Goal: Connect with others: Connect with others

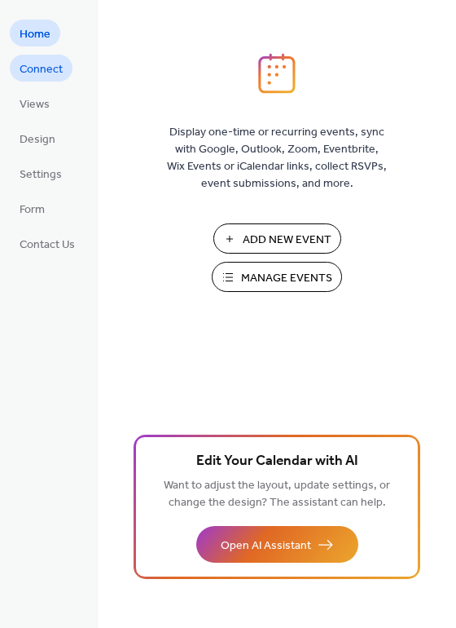
click at [48, 74] on span "Connect" at bounding box center [41, 69] width 43 height 17
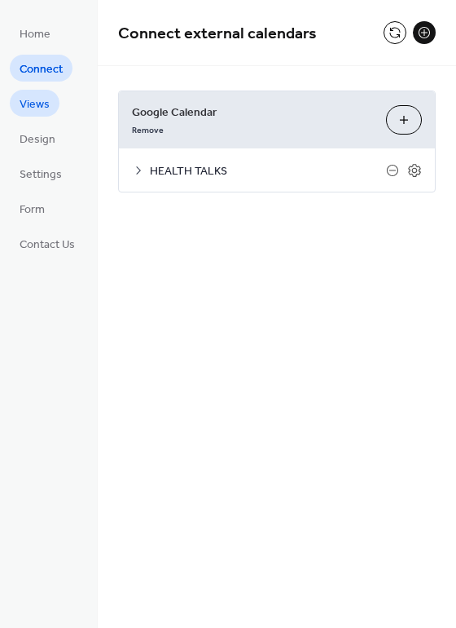
click at [46, 106] on span "Views" at bounding box center [35, 104] width 30 height 17
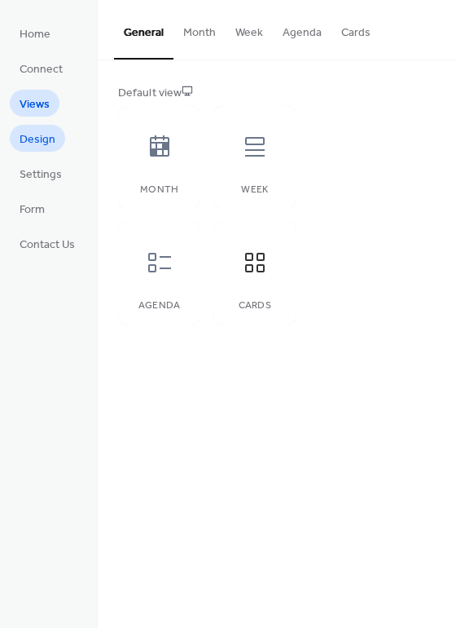
click at [40, 141] on span "Design" at bounding box center [38, 139] width 36 height 17
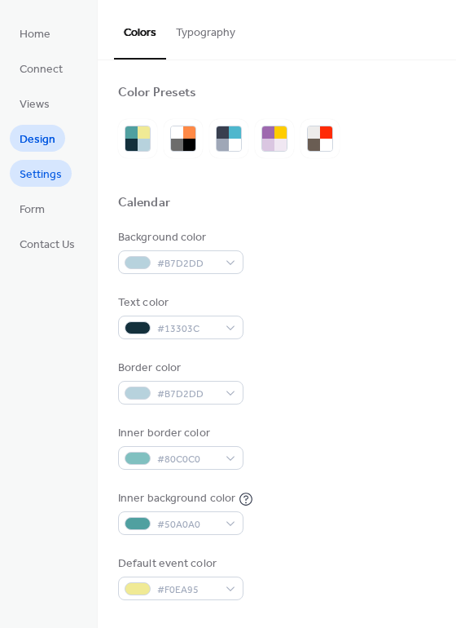
click at [45, 179] on span "Settings" at bounding box center [41, 174] width 42 height 17
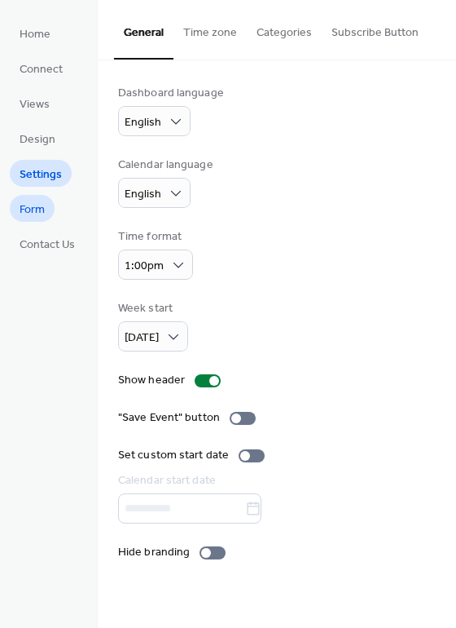
click at [36, 208] on span "Form" at bounding box center [32, 209] width 25 height 17
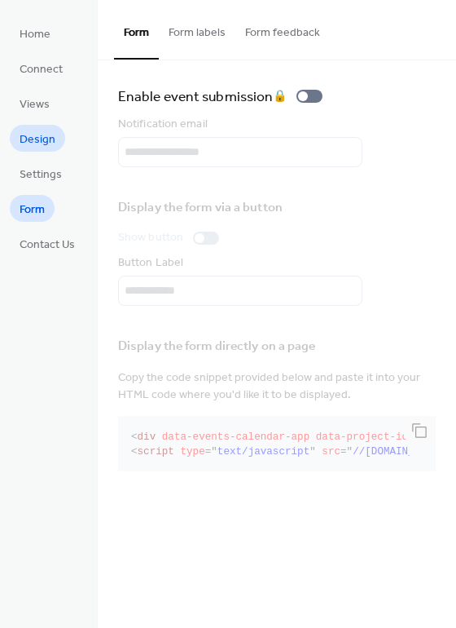
click at [40, 141] on span "Design" at bounding box center [38, 139] width 36 height 17
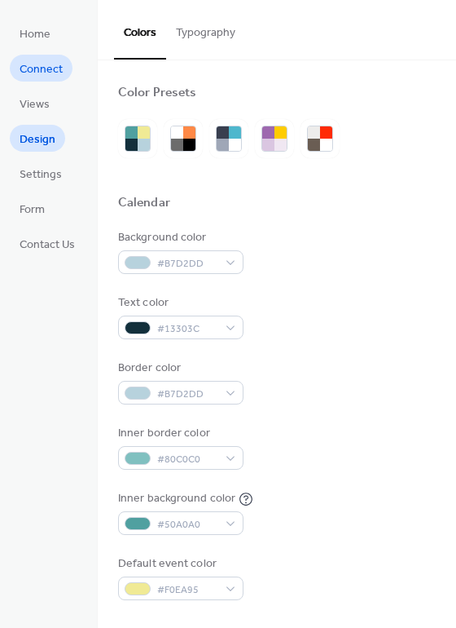
click at [44, 63] on span "Connect" at bounding box center [41, 69] width 43 height 17
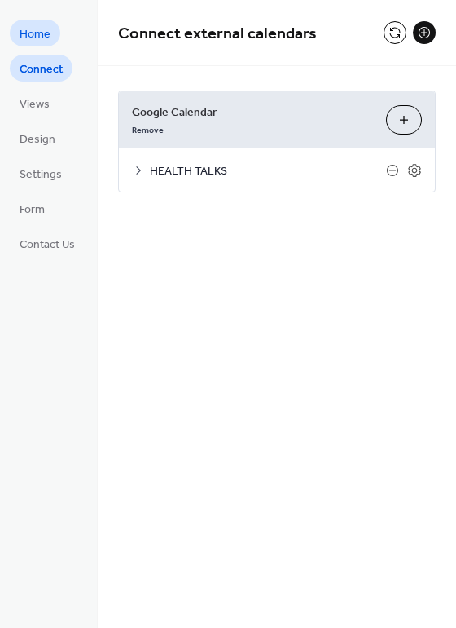
click at [53, 40] on link "Home" at bounding box center [35, 33] width 51 height 27
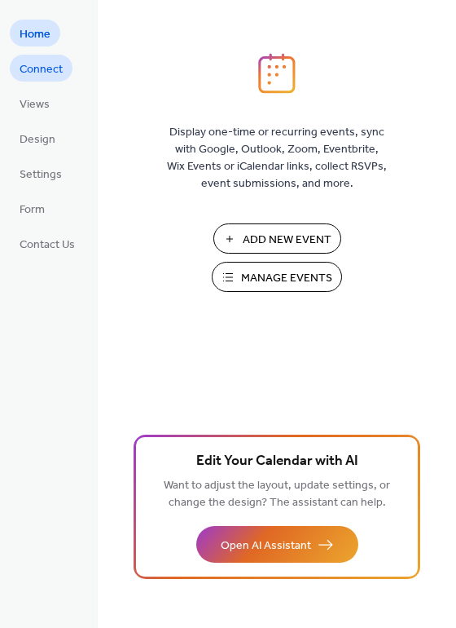
click at [48, 73] on span "Connect" at bounding box center [41, 69] width 43 height 17
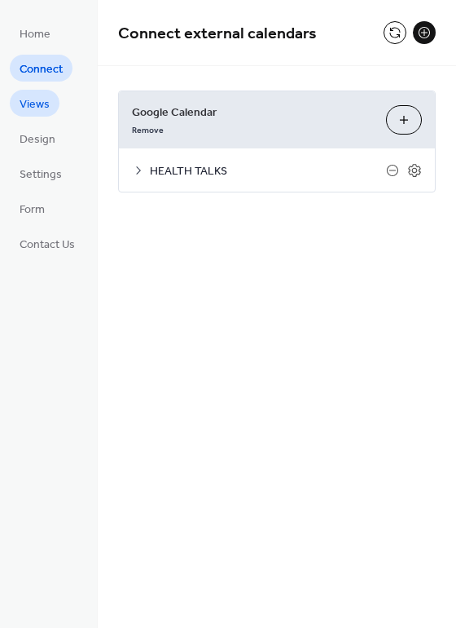
click at [46, 91] on link "Views" at bounding box center [35, 103] width 50 height 27
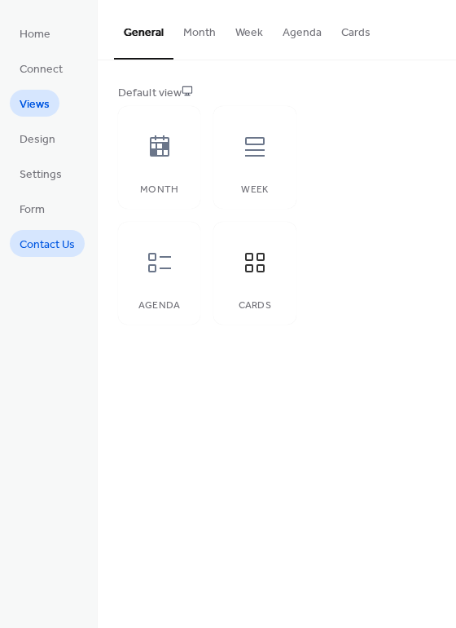
click at [55, 255] on link "Contact Us" at bounding box center [47, 243] width 75 height 27
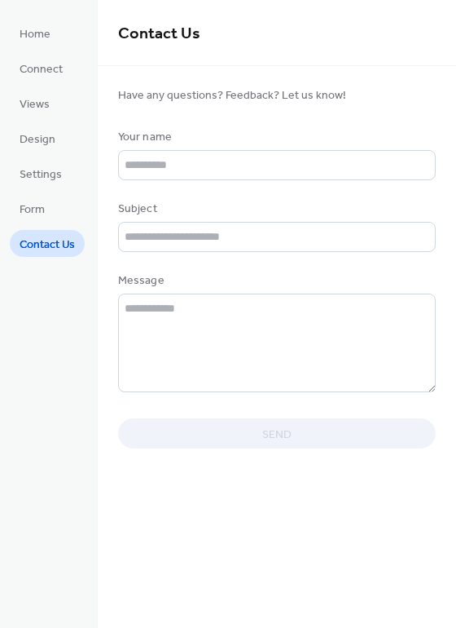
click at [67, 207] on ul "Home Connect Views Design Settings Form Contact Us" at bounding box center [47, 138] width 75 height 237
click at [25, 207] on span "Form" at bounding box center [32, 209] width 25 height 17
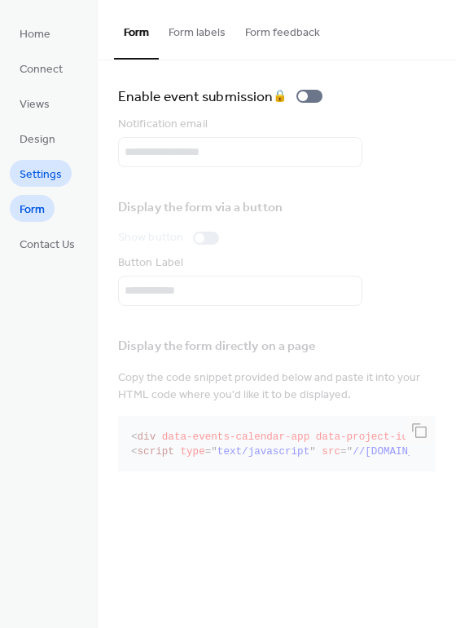
click at [24, 172] on span "Settings" at bounding box center [41, 174] width 42 height 17
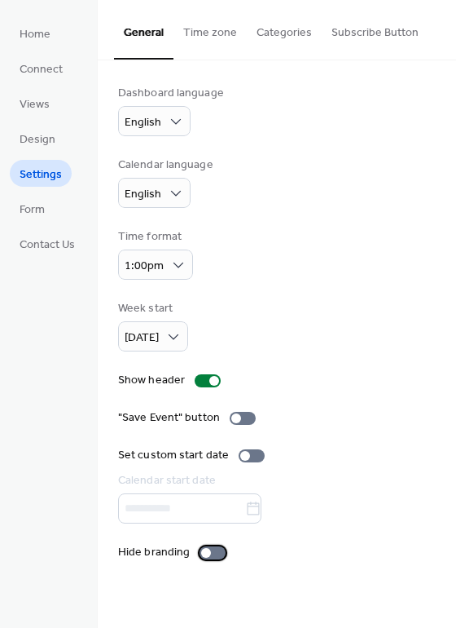
click at [201, 556] on div at bounding box center [206, 553] width 10 height 10
click at [45, 111] on span "Views" at bounding box center [35, 104] width 30 height 17
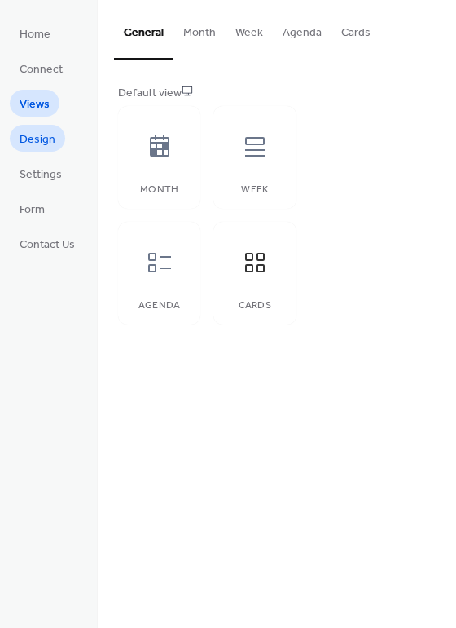
click at [31, 148] on span "Design" at bounding box center [38, 139] width 36 height 17
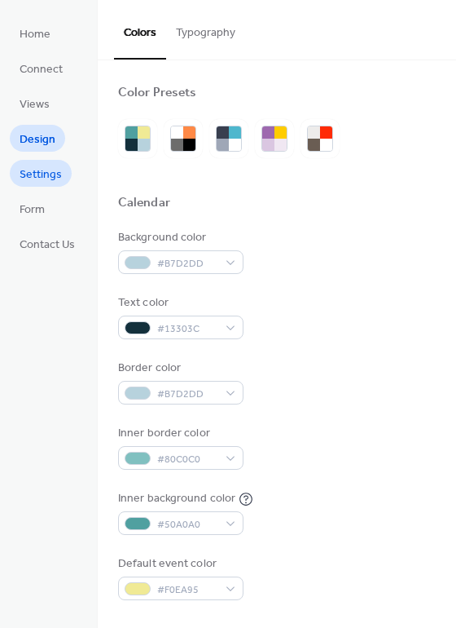
click at [46, 169] on span "Settings" at bounding box center [41, 174] width 42 height 17
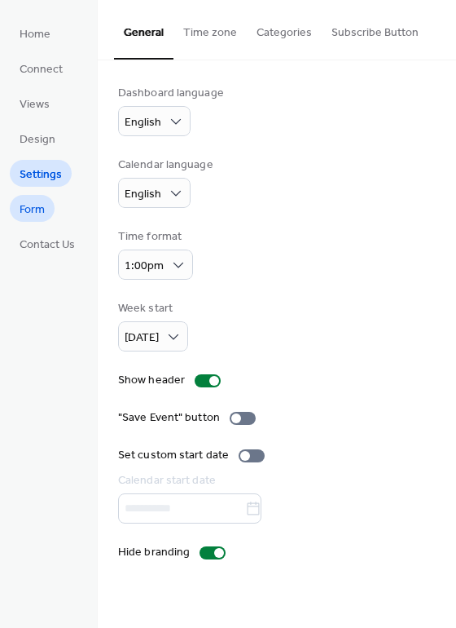
click at [35, 218] on span "Form" at bounding box center [32, 209] width 25 height 17
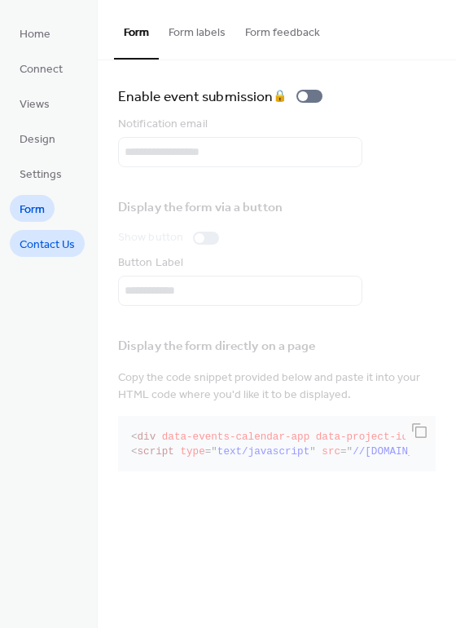
click at [48, 236] on span "Contact Us" at bounding box center [47, 244] width 55 height 17
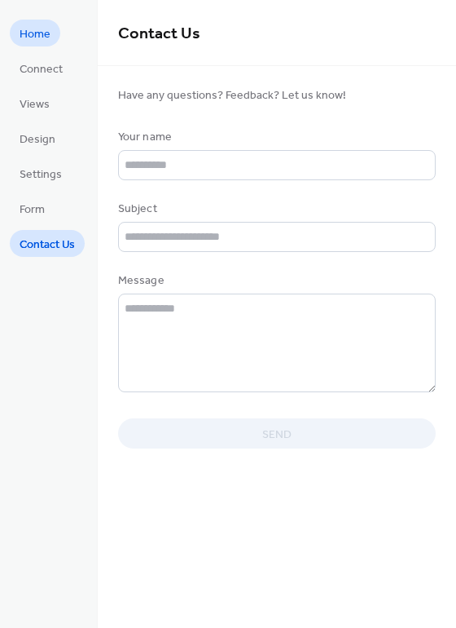
click at [46, 34] on span "Home" at bounding box center [35, 34] width 31 height 17
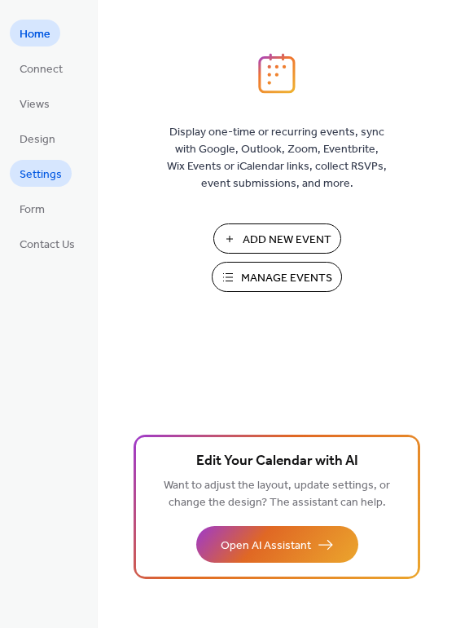
click at [52, 177] on span "Settings" at bounding box center [41, 174] width 42 height 17
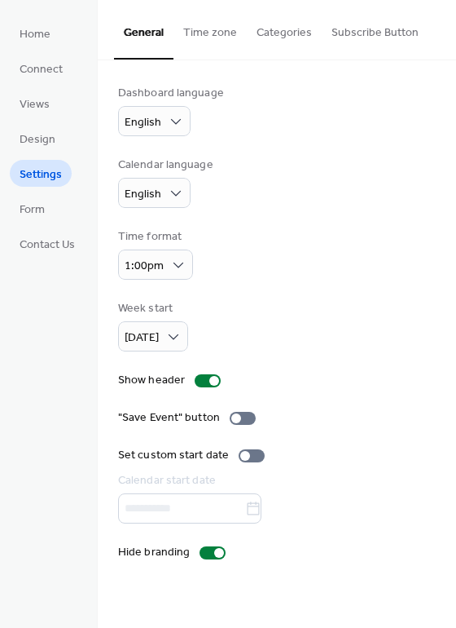
click at [207, 51] on button "Time zone" at bounding box center [210, 29] width 73 height 58
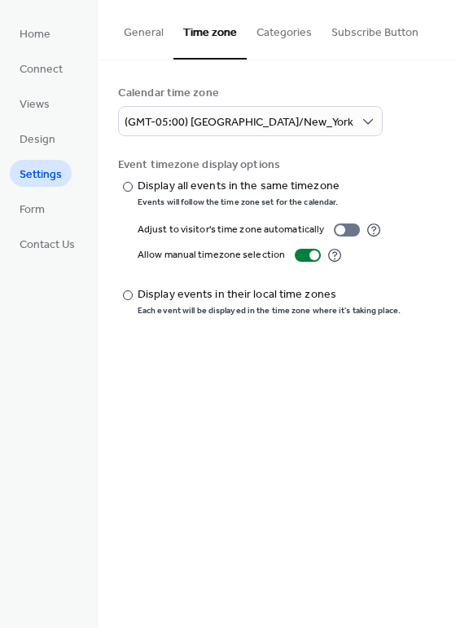
click at [262, 36] on button "Categories" at bounding box center [284, 29] width 75 height 58
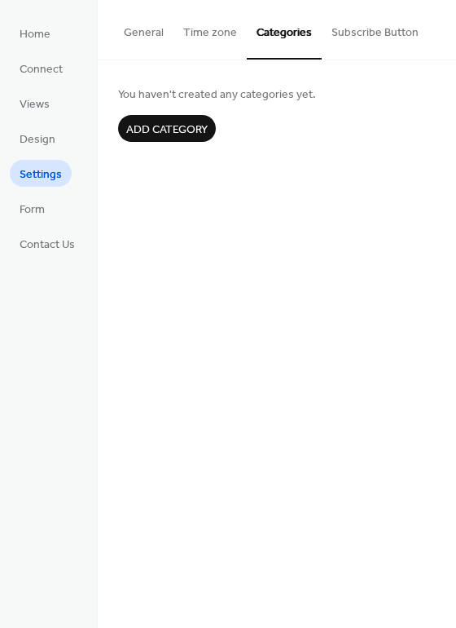
click at [362, 42] on button "Subscribe Button" at bounding box center [375, 29] width 107 height 58
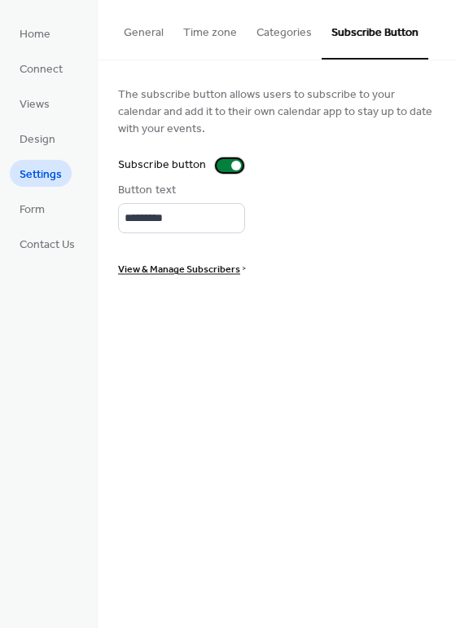
click at [229, 159] on div at bounding box center [230, 165] width 26 height 13
click at [267, 33] on button "Categories" at bounding box center [284, 29] width 75 height 58
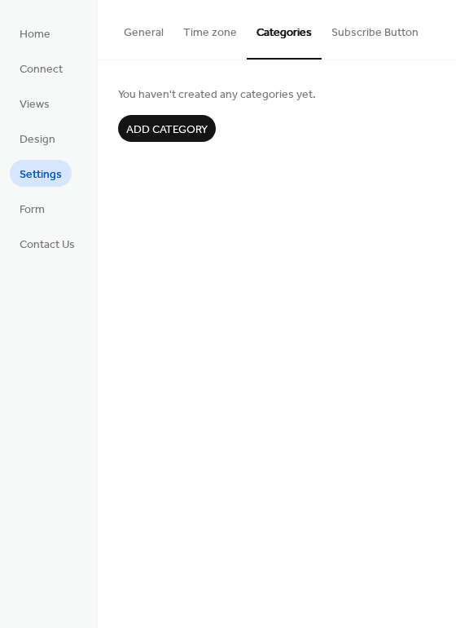
click at [213, 34] on button "Time zone" at bounding box center [210, 29] width 73 height 58
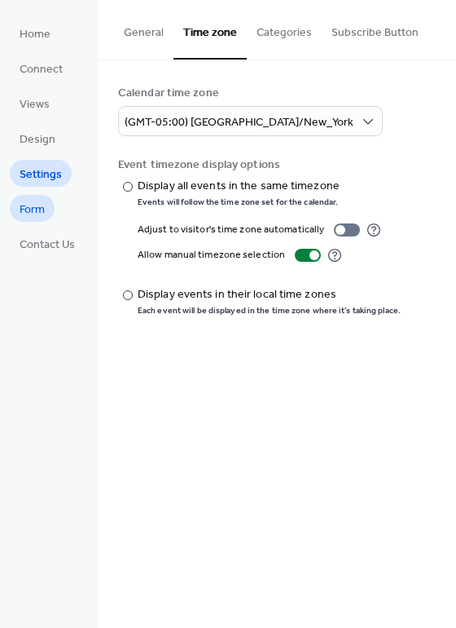
click at [34, 201] on span "Form" at bounding box center [32, 209] width 25 height 17
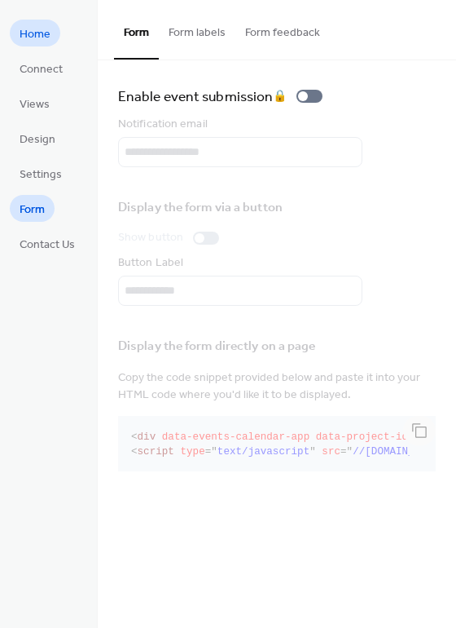
click at [46, 26] on span "Home" at bounding box center [35, 34] width 31 height 17
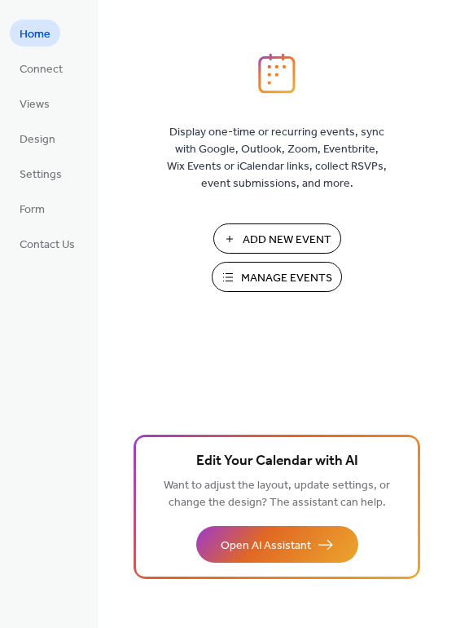
click at [248, 227] on button "Add New Event" at bounding box center [278, 238] width 128 height 30
click at [34, 108] on span "Views" at bounding box center [35, 104] width 30 height 17
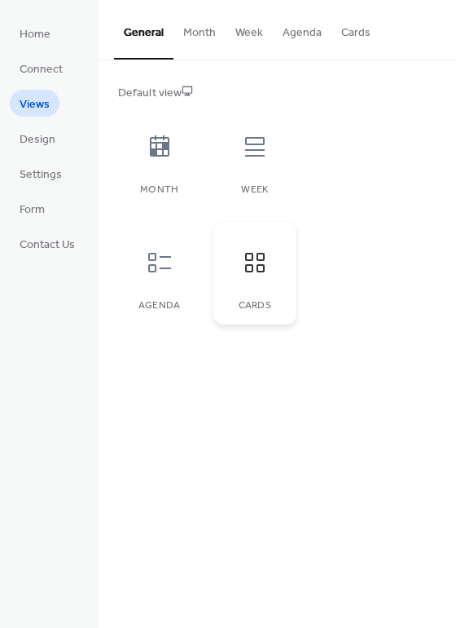
click at [258, 250] on icon at bounding box center [255, 262] width 26 height 26
click at [208, 40] on button "Month" at bounding box center [200, 29] width 52 height 58
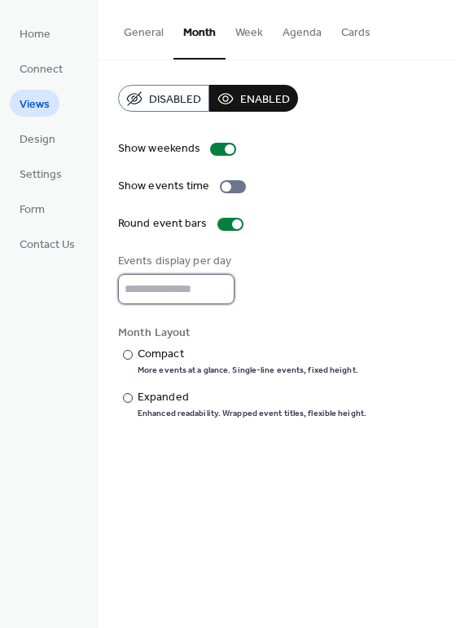
type input "*"
click at [218, 294] on input "*" at bounding box center [176, 289] width 117 height 30
click at [143, 354] on div "Compact" at bounding box center [247, 354] width 218 height 17
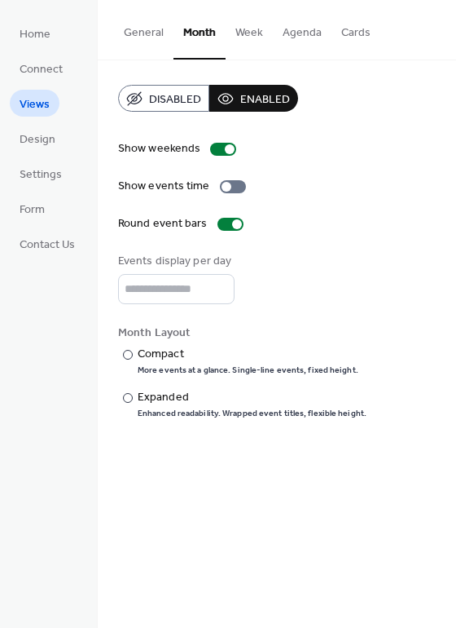
click at [161, 33] on button "General" at bounding box center [144, 29] width 60 height 58
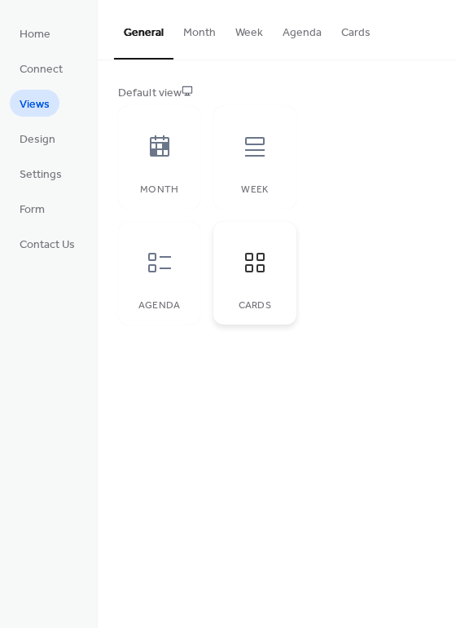
click at [249, 248] on div at bounding box center [255, 262] width 49 height 49
click at [161, 269] on icon at bounding box center [159, 263] width 23 height 20
click at [248, 152] on icon at bounding box center [255, 147] width 26 height 26
click at [124, 147] on div "Month" at bounding box center [159, 157] width 82 height 103
click at [143, 145] on div at bounding box center [159, 146] width 49 height 49
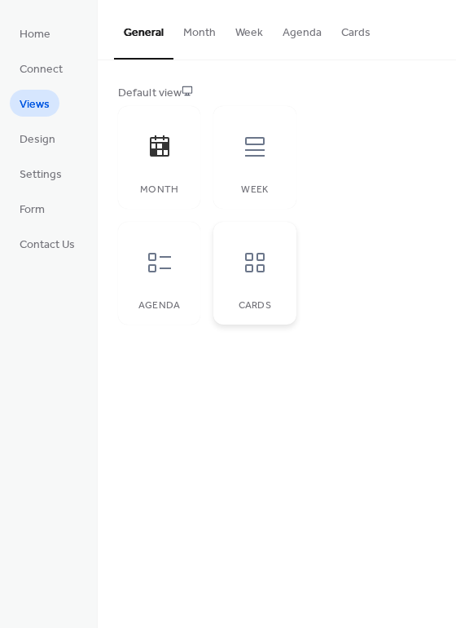
click at [246, 278] on div at bounding box center [255, 262] width 49 height 49
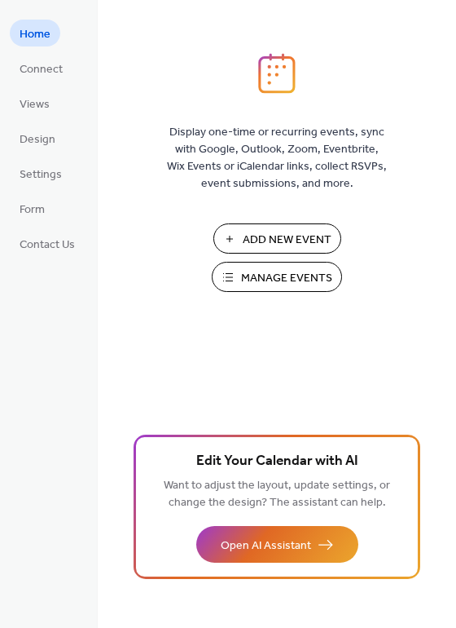
click at [275, 245] on span "Add New Event" at bounding box center [287, 239] width 89 height 17
click at [40, 63] on span "Connect" at bounding box center [41, 69] width 43 height 17
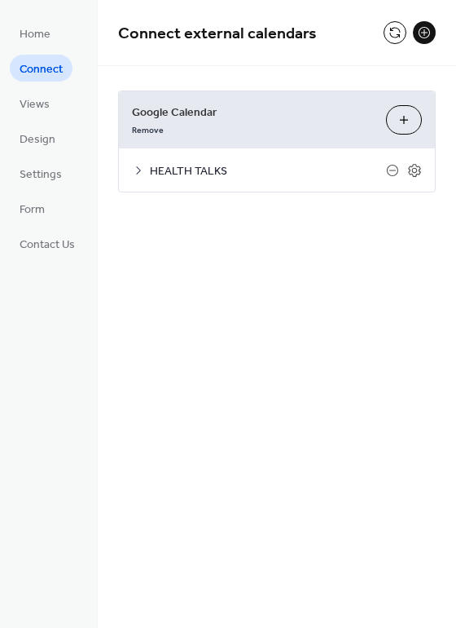
click at [421, 34] on button at bounding box center [424, 32] width 23 height 23
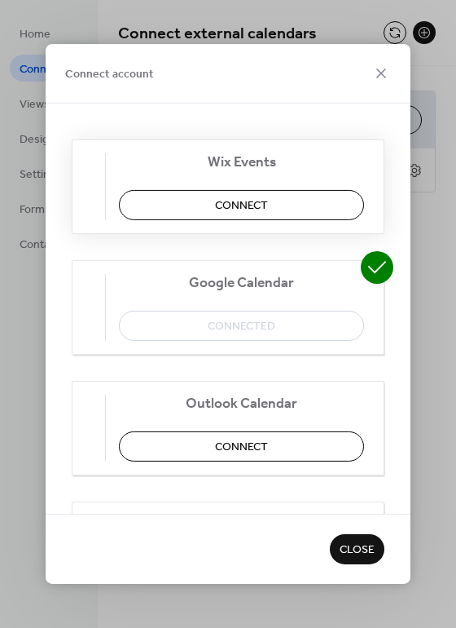
scroll to position [53, 0]
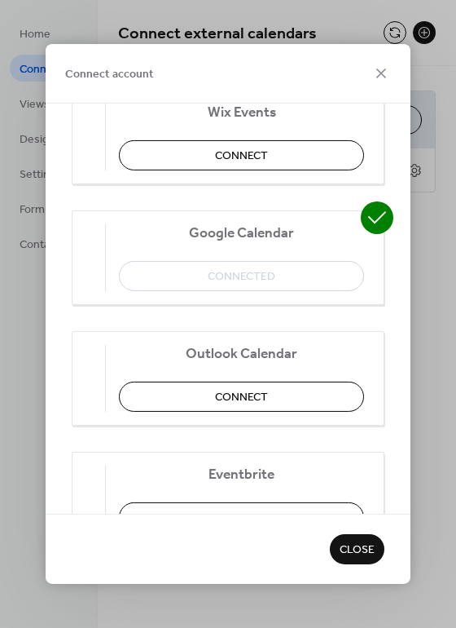
click at [247, 229] on span "Google Calendar" at bounding box center [241, 233] width 245 height 17
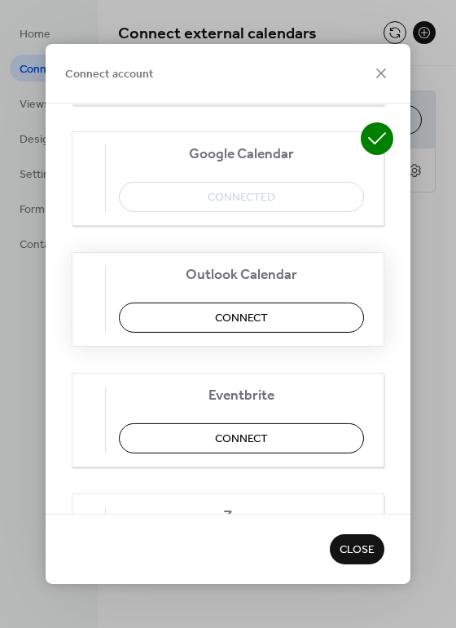
scroll to position [135, 0]
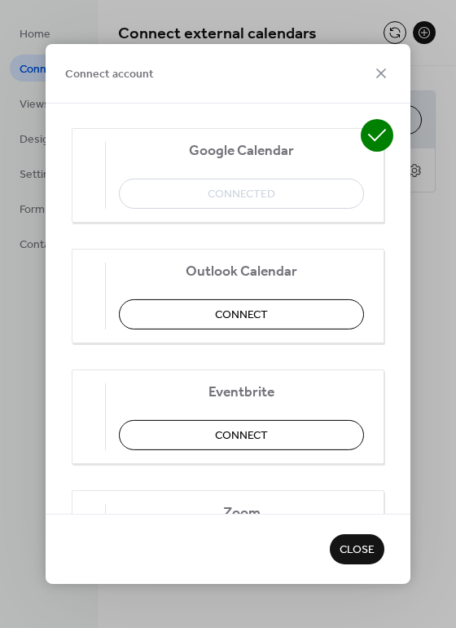
click at [230, 207] on div "Google Calendar Connected" at bounding box center [228, 175] width 313 height 95
click at [389, 65] on icon at bounding box center [382, 74] width 20 height 20
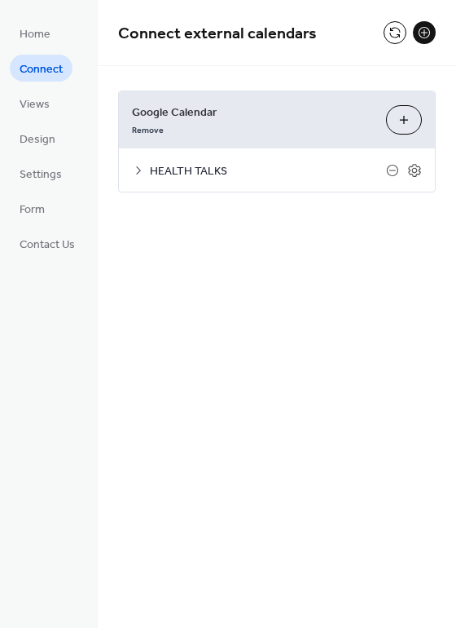
click at [145, 167] on icon at bounding box center [138, 170] width 13 height 13
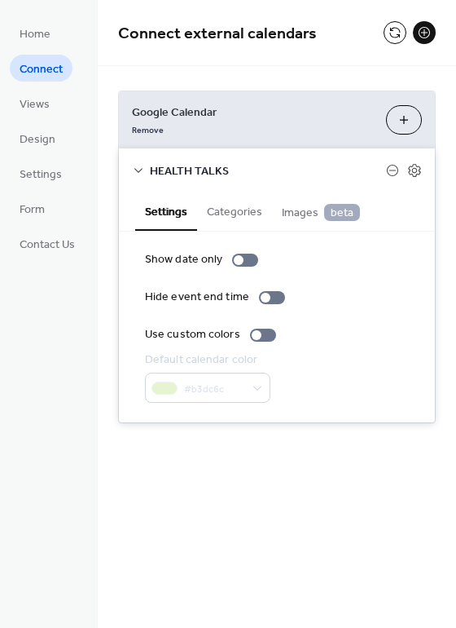
click at [144, 167] on icon at bounding box center [138, 170] width 13 height 13
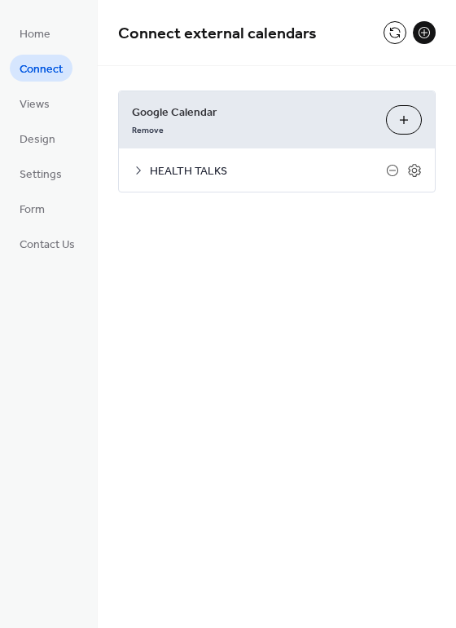
click at [430, 128] on div "Google Calendar Remove Choose Calendars" at bounding box center [277, 119] width 316 height 57
click at [398, 116] on button "Choose Calendars" at bounding box center [404, 119] width 36 height 29
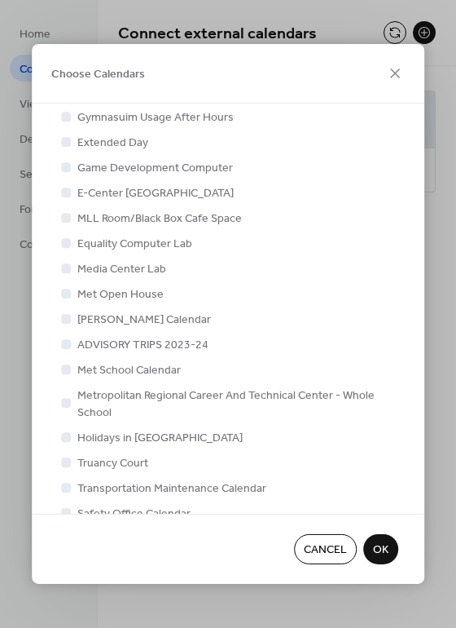
scroll to position [23, 0]
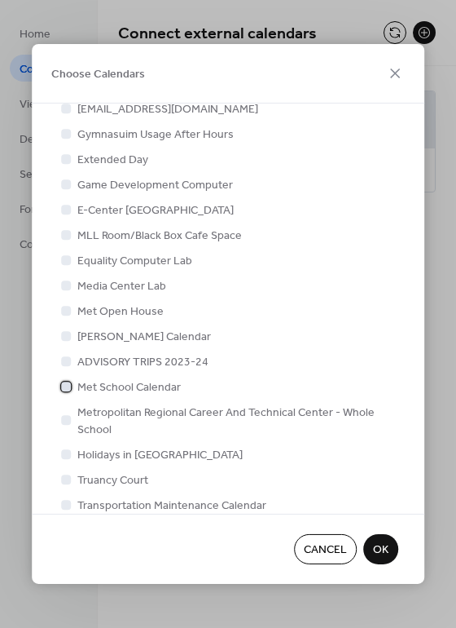
click at [71, 386] on div at bounding box center [66, 386] width 10 height 10
click at [379, 553] on span "OK" at bounding box center [380, 550] width 15 height 17
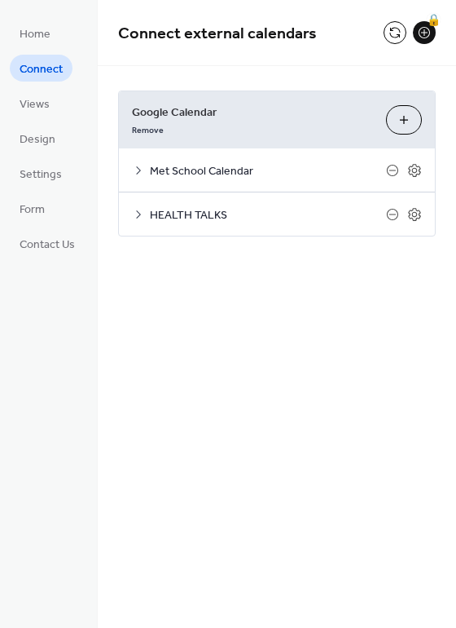
click at [28, 153] on ul "Home Connect Views Design Settings Form Contact Us" at bounding box center [47, 138] width 75 height 237
click at [31, 146] on span "Design" at bounding box center [38, 139] width 36 height 17
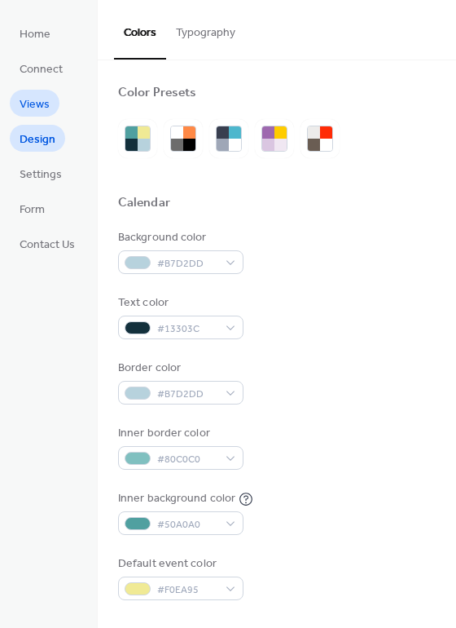
click at [41, 104] on span "Views" at bounding box center [35, 104] width 30 height 17
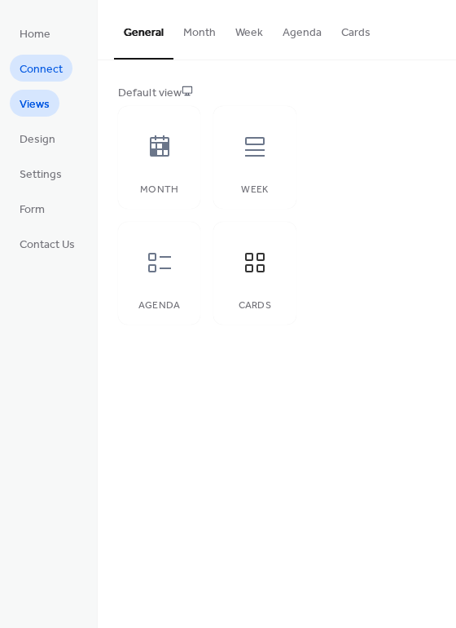
click at [51, 69] on span "Connect" at bounding box center [41, 69] width 43 height 17
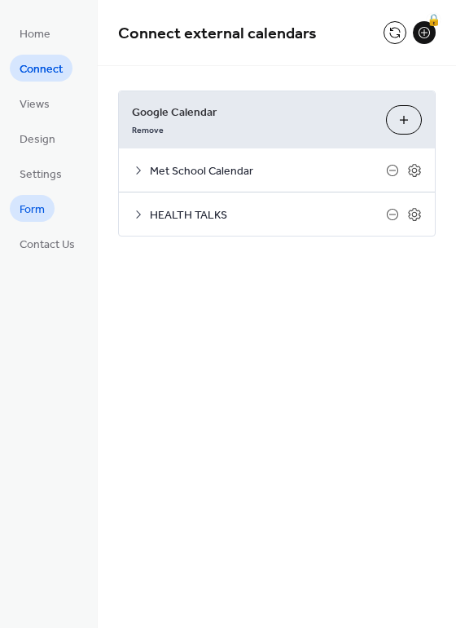
click at [37, 214] on span "Form" at bounding box center [32, 209] width 25 height 17
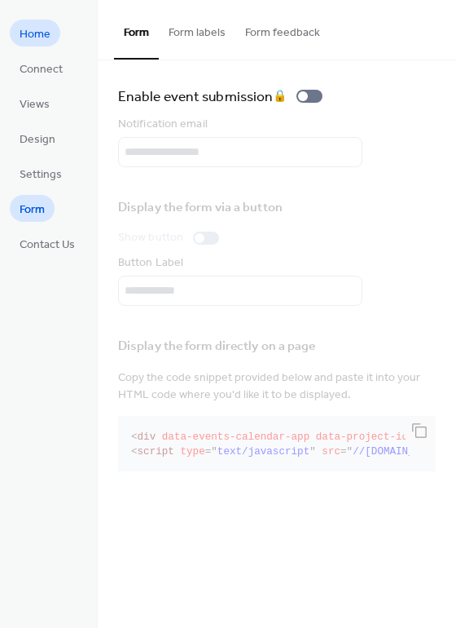
click at [38, 33] on span "Home" at bounding box center [35, 34] width 31 height 17
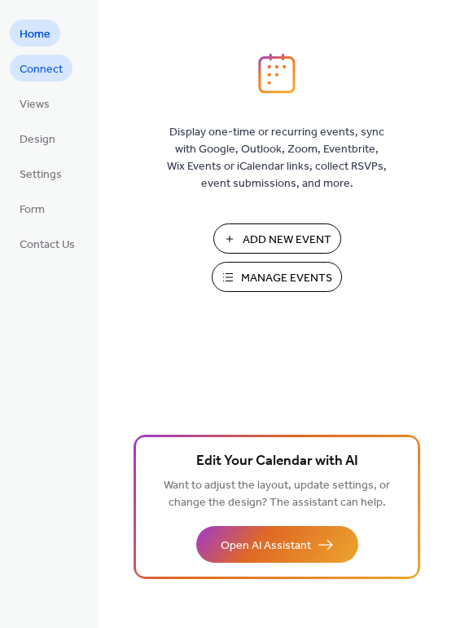
click at [49, 78] on span "Connect" at bounding box center [41, 69] width 43 height 17
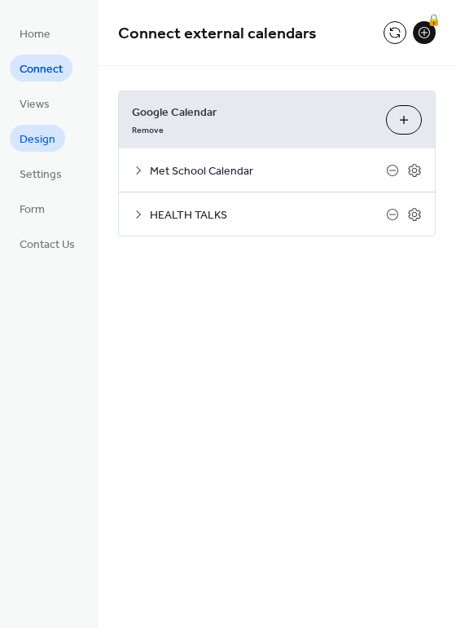
click at [50, 131] on span "Design" at bounding box center [38, 139] width 36 height 17
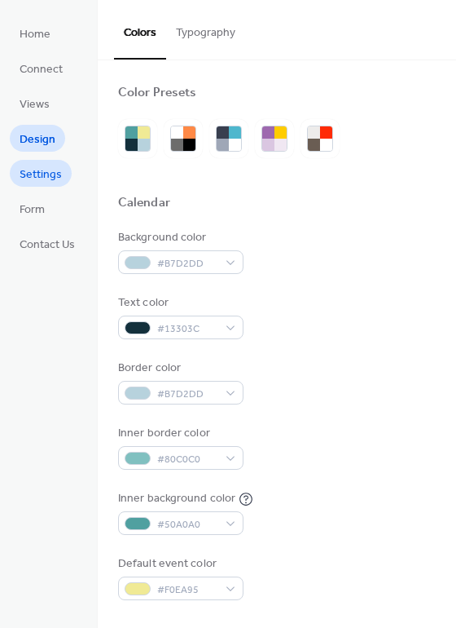
click at [51, 167] on span "Settings" at bounding box center [41, 174] width 42 height 17
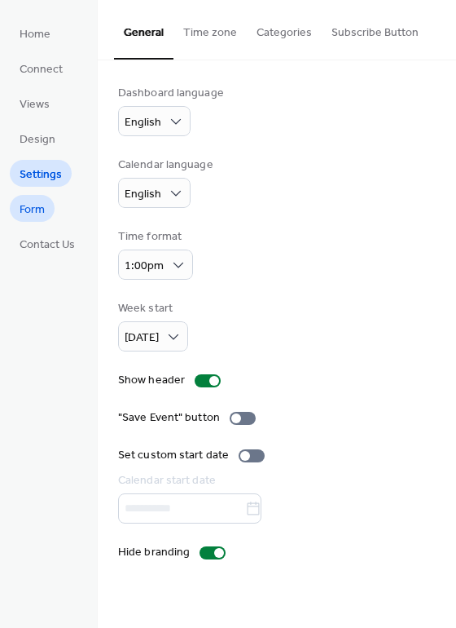
click at [31, 197] on link "Form" at bounding box center [32, 208] width 45 height 27
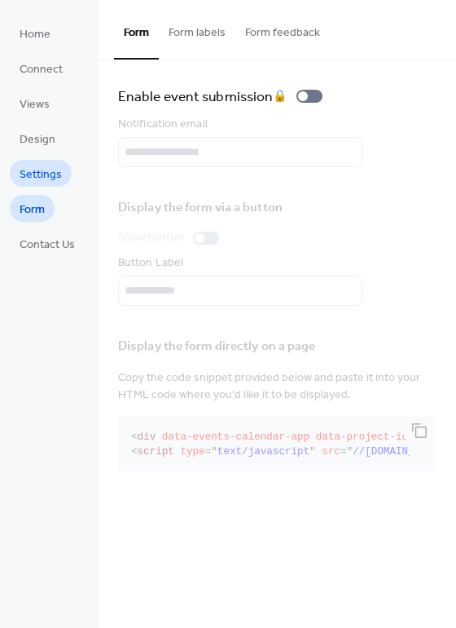
click at [44, 175] on span "Settings" at bounding box center [41, 174] width 42 height 17
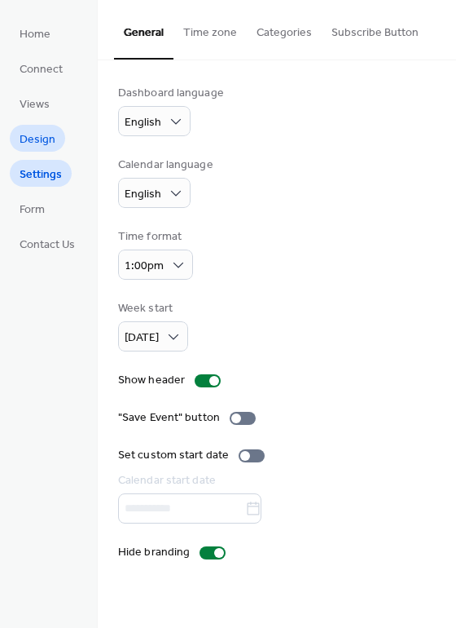
click at [50, 148] on span "Design" at bounding box center [38, 139] width 36 height 17
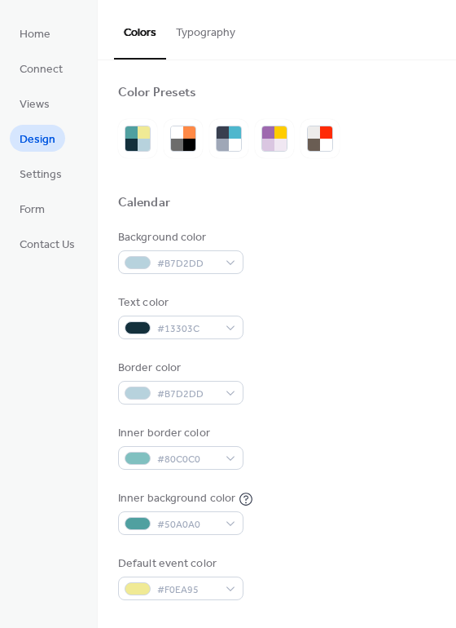
click at [229, 39] on button "Typography" at bounding box center [205, 29] width 79 height 58
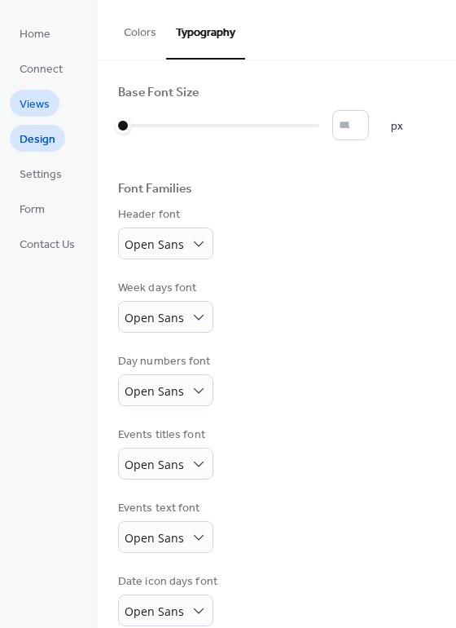
click at [42, 103] on span "Views" at bounding box center [35, 104] width 30 height 17
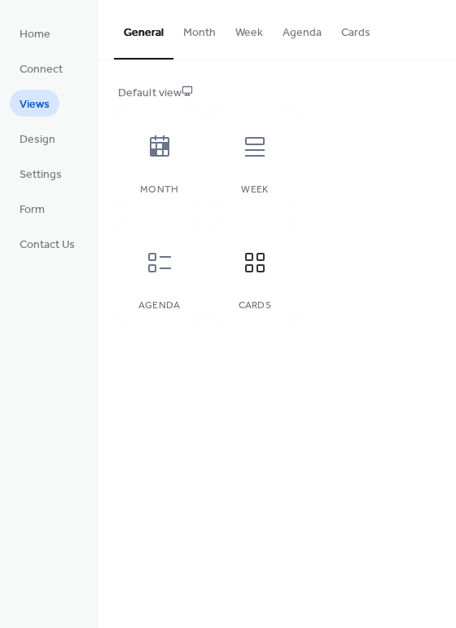
click at [366, 26] on button "Cards" at bounding box center [356, 29] width 49 height 58
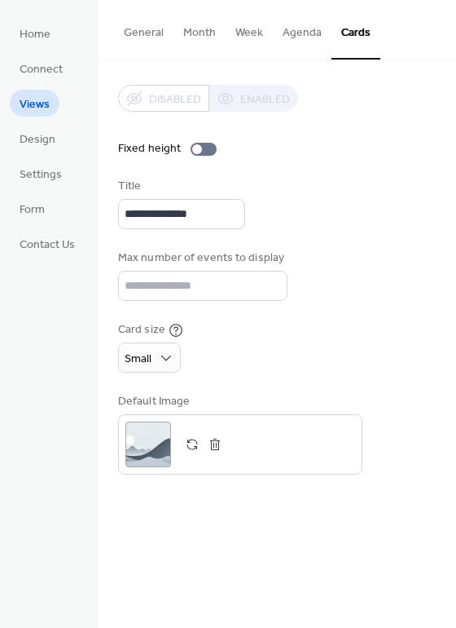
click at [48, 100] on span "Views" at bounding box center [35, 104] width 30 height 17
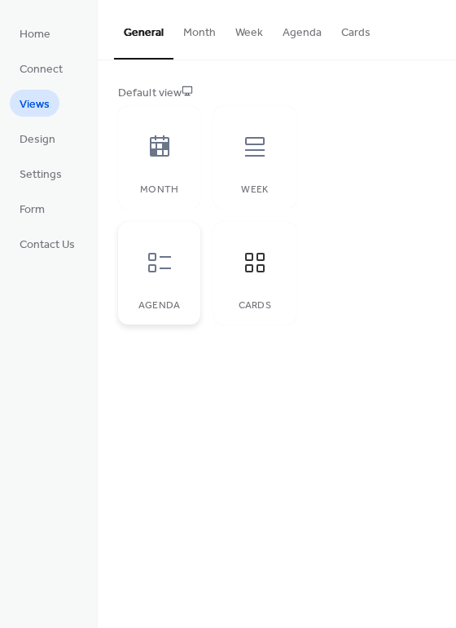
click at [166, 275] on icon at bounding box center [160, 262] width 26 height 26
click at [37, 134] on span "Design" at bounding box center [38, 139] width 36 height 17
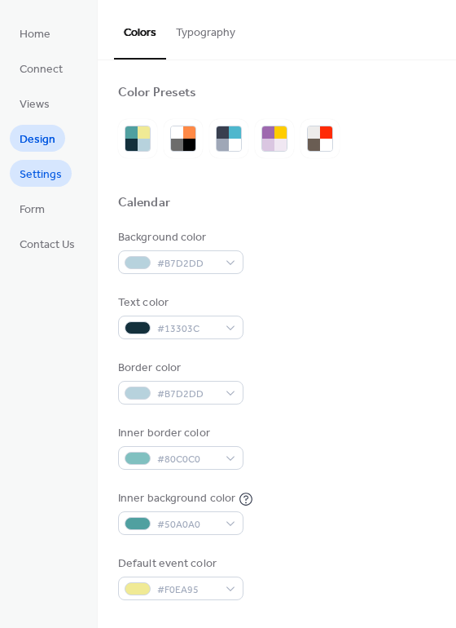
click at [44, 166] on link "Settings" at bounding box center [41, 173] width 62 height 27
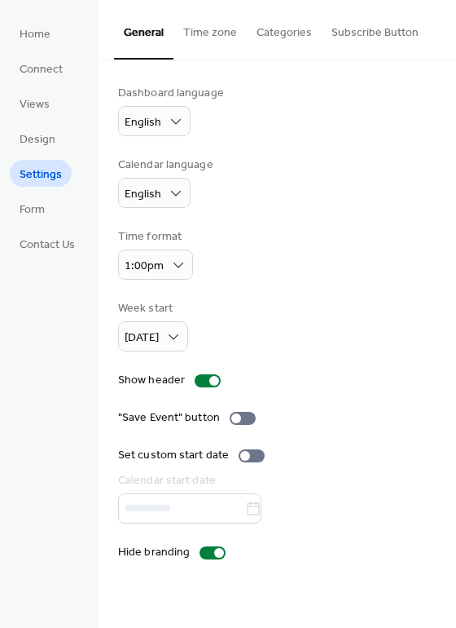
click at [266, 39] on button "Categories" at bounding box center [284, 29] width 75 height 58
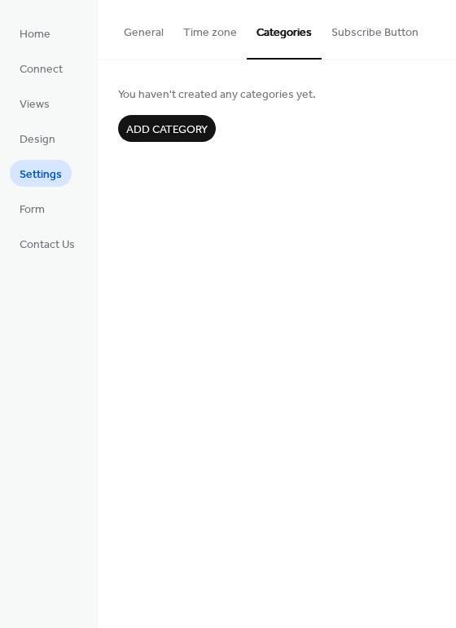
click at [345, 42] on button "Subscribe Button" at bounding box center [375, 29] width 107 height 58
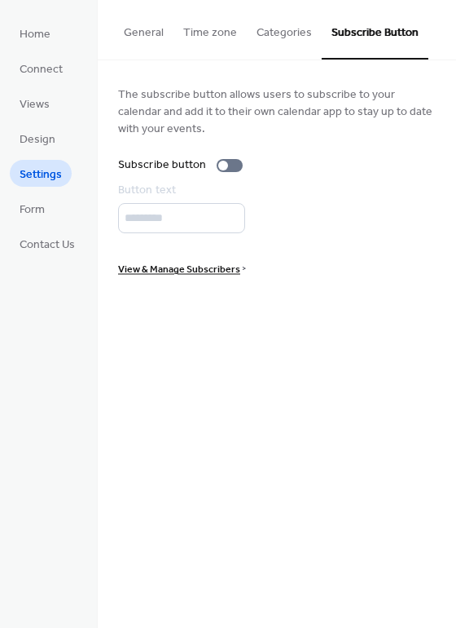
click at [120, 41] on button "General" at bounding box center [144, 29] width 60 height 58
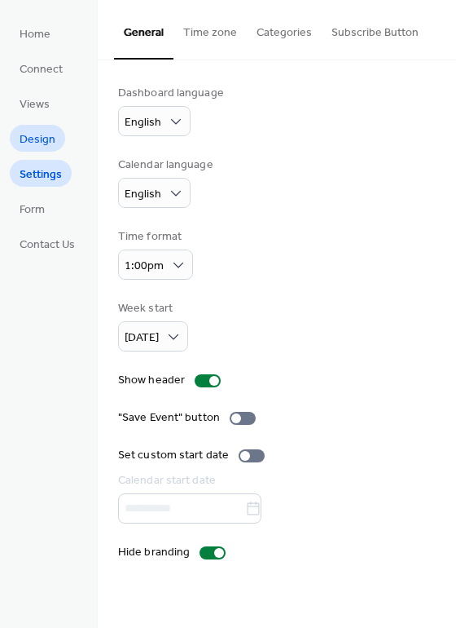
click at [31, 141] on span "Design" at bounding box center [38, 139] width 36 height 17
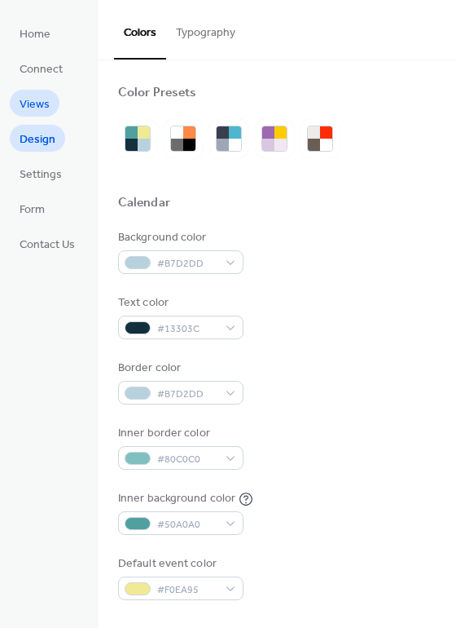
click at [25, 99] on span "Views" at bounding box center [35, 104] width 30 height 17
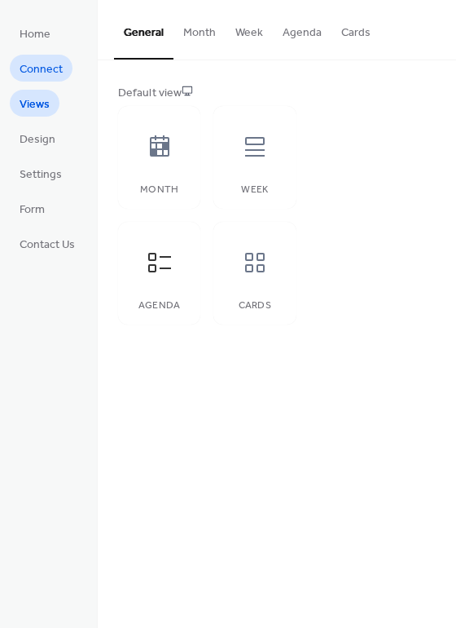
click at [32, 78] on span "Connect" at bounding box center [41, 69] width 43 height 17
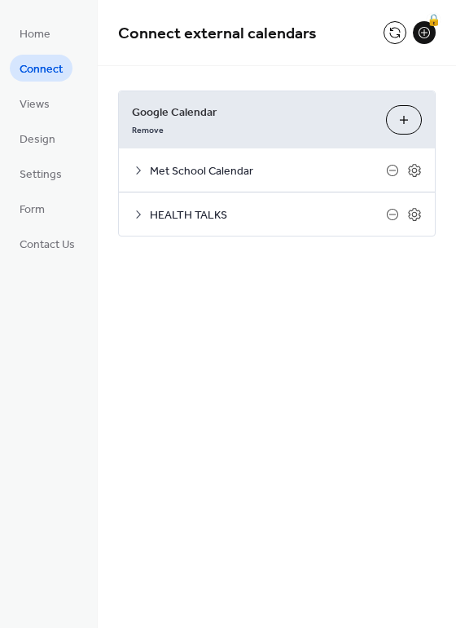
click at [135, 169] on icon at bounding box center [138, 170] width 13 height 13
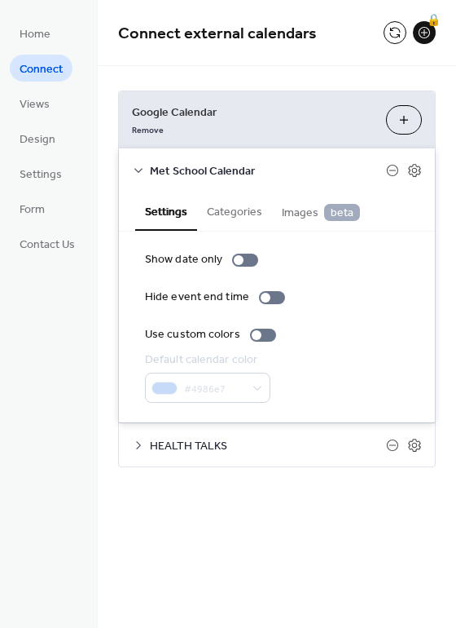
click at [227, 213] on button "Categories" at bounding box center [234, 210] width 75 height 37
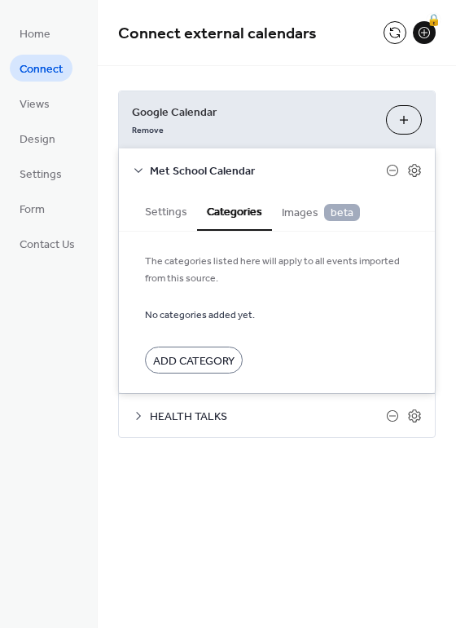
click at [302, 216] on span "Images beta" at bounding box center [321, 213] width 78 height 18
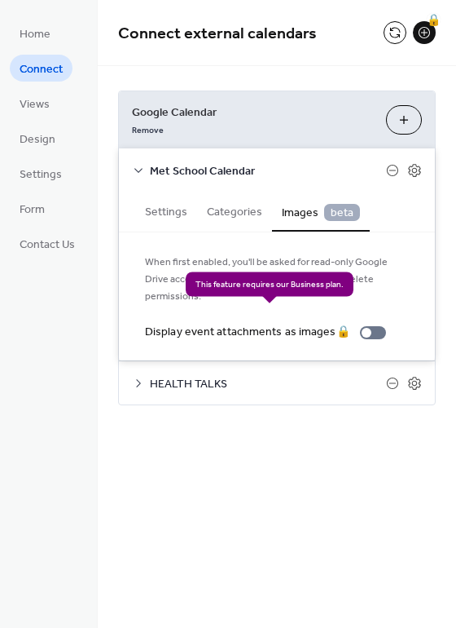
click at [367, 324] on div "Display event attachments as images 🔒" at bounding box center [269, 332] width 248 height 17
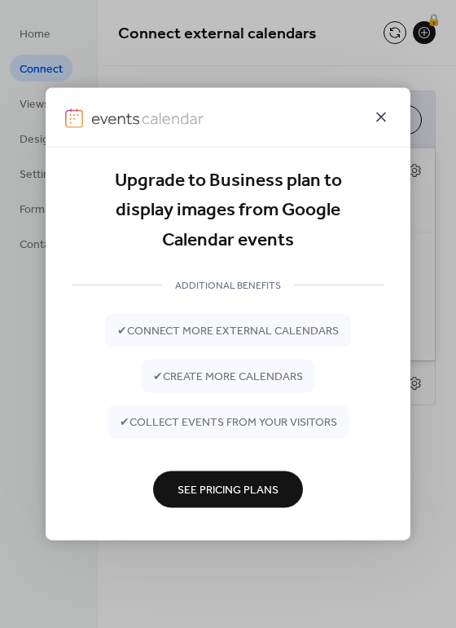
click at [378, 119] on icon at bounding box center [382, 117] width 20 height 20
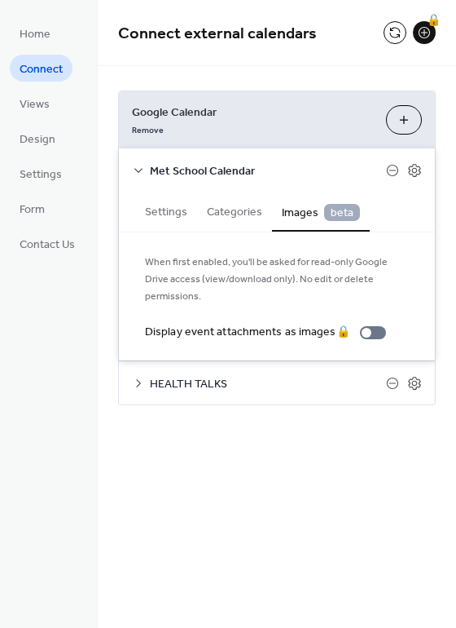
click at [220, 210] on button "Categories" at bounding box center [234, 210] width 75 height 37
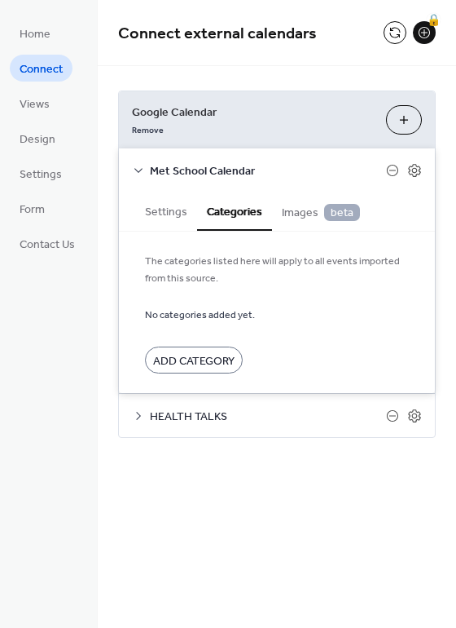
click at [175, 216] on button "Settings" at bounding box center [166, 210] width 62 height 37
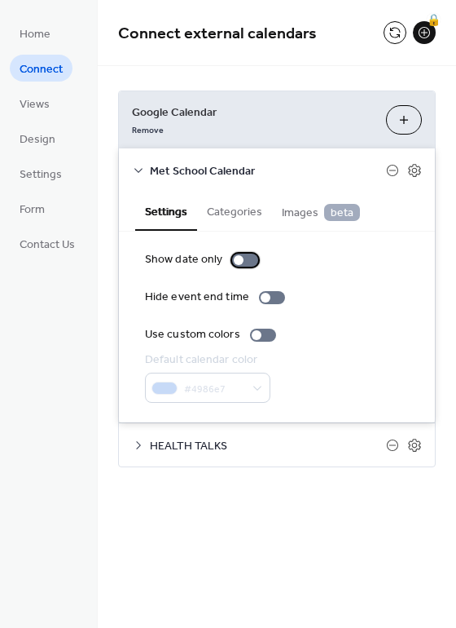
click at [244, 261] on div at bounding box center [245, 260] width 26 height 13
click at [243, 259] on div at bounding box center [245, 260] width 26 height 13
click at [262, 298] on div at bounding box center [266, 298] width 10 height 10
click at [269, 296] on div at bounding box center [272, 297] width 26 height 13
click at [257, 337] on div at bounding box center [257, 335] width 10 height 10
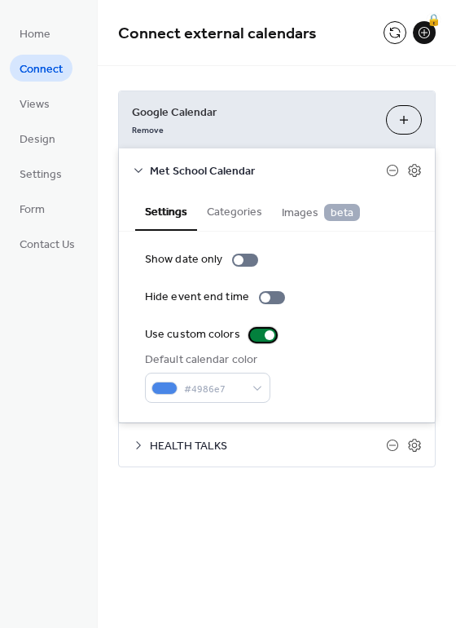
click at [256, 335] on div at bounding box center [263, 334] width 26 height 13
click at [256, 337] on div at bounding box center [257, 335] width 10 height 10
click at [254, 384] on div "#4986e7" at bounding box center [208, 388] width 126 height 30
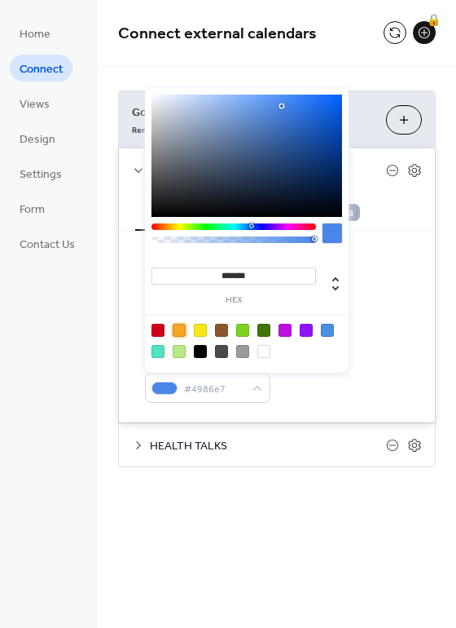
click at [180, 328] on div at bounding box center [179, 330] width 13 height 13
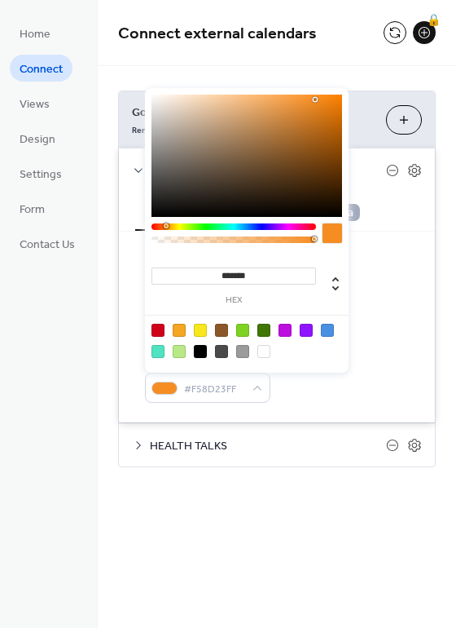
click at [165, 226] on div at bounding box center [166, 225] width 5 height 5
type input "***"
type input "**********"
drag, startPoint x: 315, startPoint y: 239, endPoint x: 284, endPoint y: 241, distance: 30.3
click at [284, 241] on div at bounding box center [234, 239] width 160 height 7
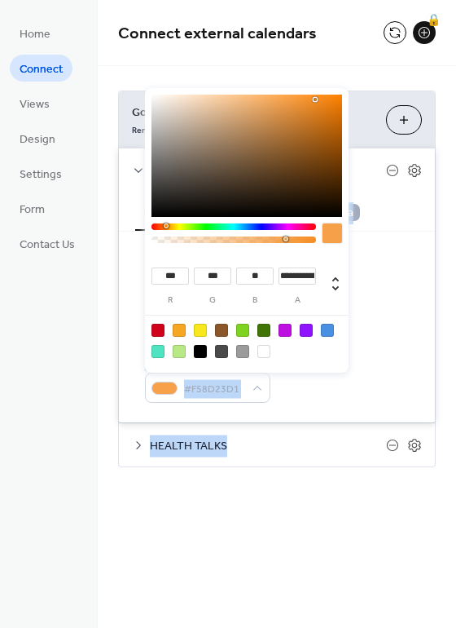
drag, startPoint x: 165, startPoint y: 223, endPoint x: 144, endPoint y: 223, distance: 20.4
click at [144, 223] on body "**********" at bounding box center [228, 314] width 456 height 628
type input "***"
click at [164, 223] on div at bounding box center [164, 225] width 5 height 5
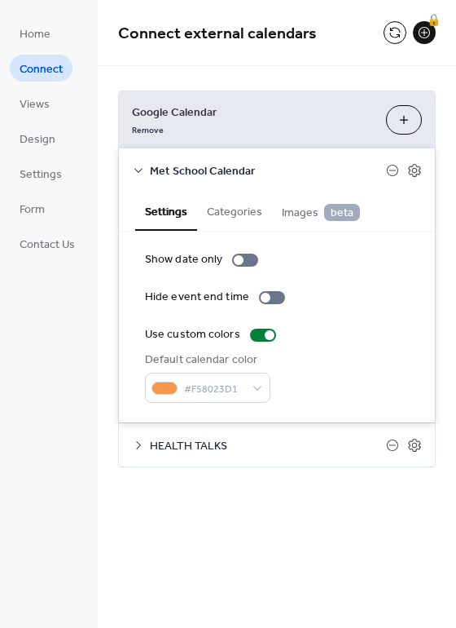
click at [415, 82] on div "Google Calendar Remove Choose Calendars Met School Calendar Settings Categories…" at bounding box center [277, 278] width 359 height 425
click at [142, 172] on icon at bounding box center [138, 170] width 13 height 13
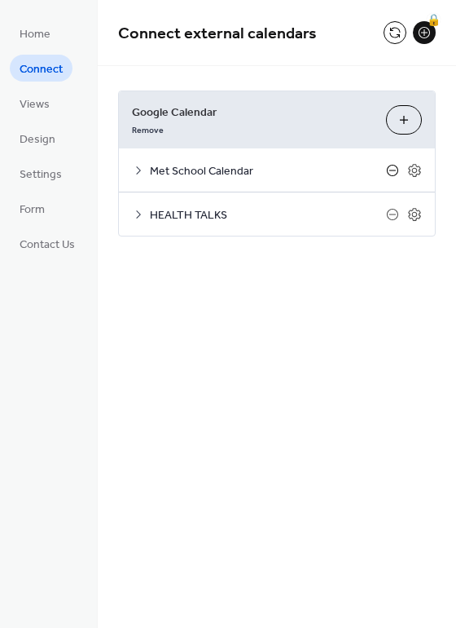
click at [392, 169] on icon at bounding box center [392, 170] width 13 height 13
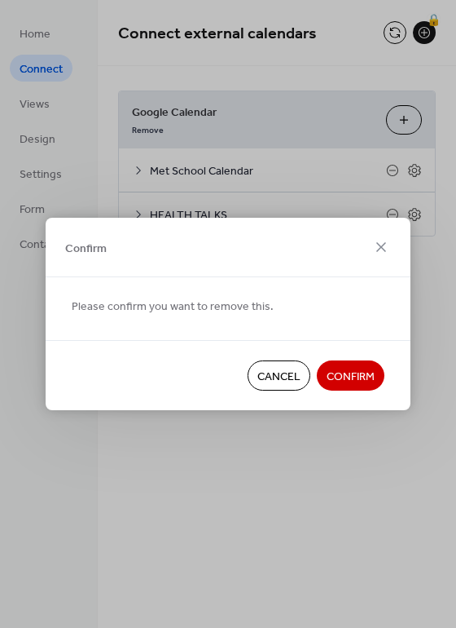
click at [344, 372] on span "Confirm" at bounding box center [351, 376] width 48 height 17
